Goal: Task Accomplishment & Management: Use online tool/utility

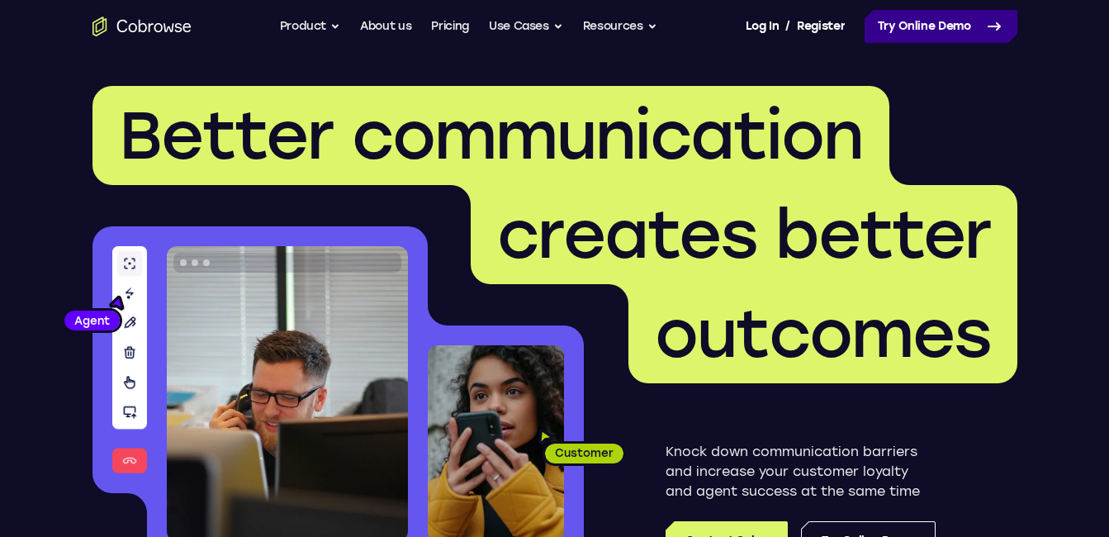
click at [964, 33] on link "Try Online Demo" at bounding box center [941, 26] width 153 height 33
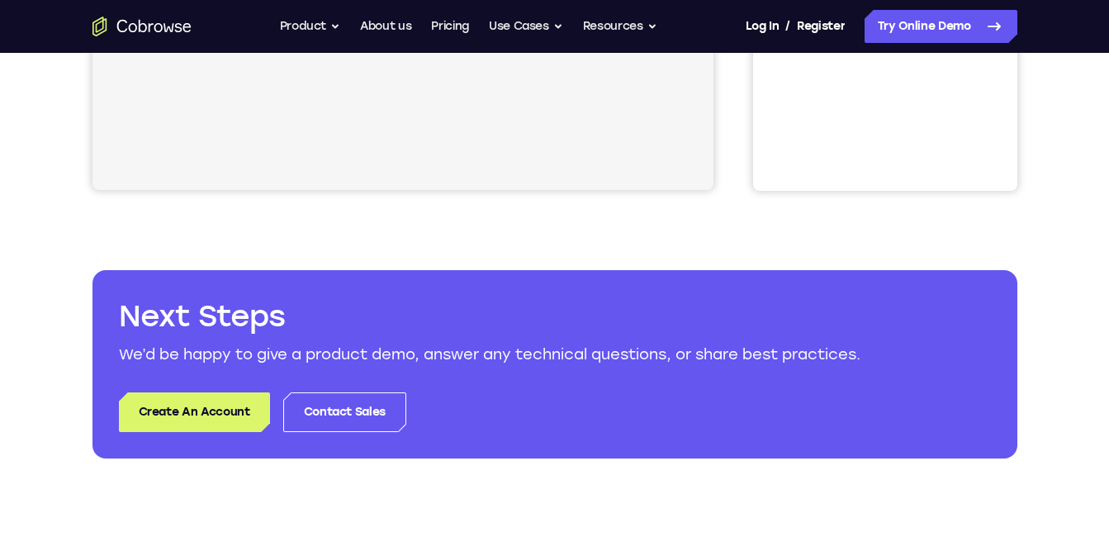
scroll to position [83, 0]
